Goal: Find specific page/section: Find specific page/section

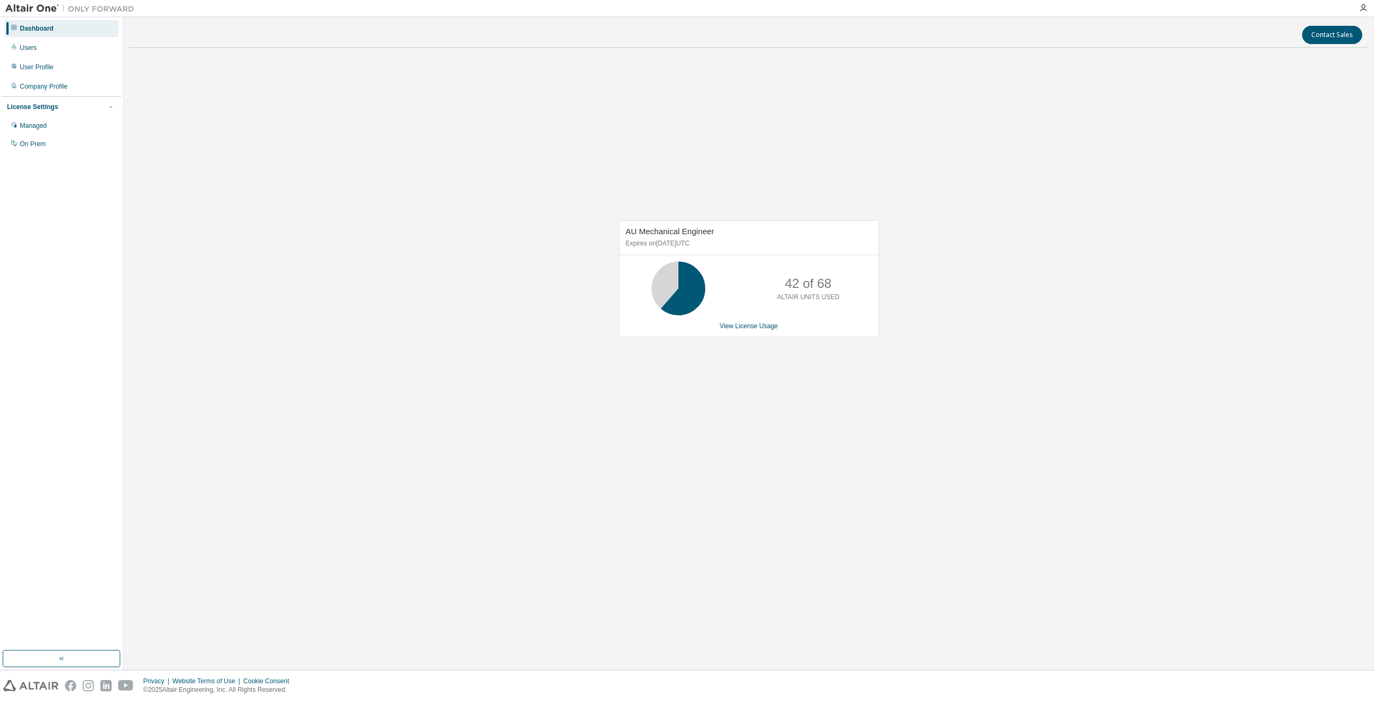
click at [876, 168] on div "AU Mechanical Engineer Expires on [DATE] UTC 42 of 68 ALTAIR UNITS USED View Li…" at bounding box center [749, 283] width 1240 height 455
